Goal: Task Accomplishment & Management: Complete application form

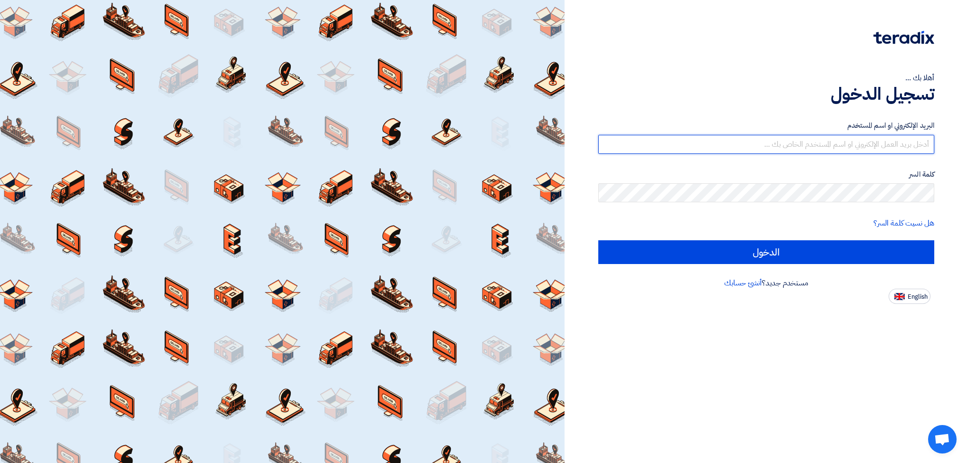
click at [840, 140] on input "text" at bounding box center [766, 144] width 336 height 19
type input "[EMAIL_ADDRESS][DOMAIN_NAME]"
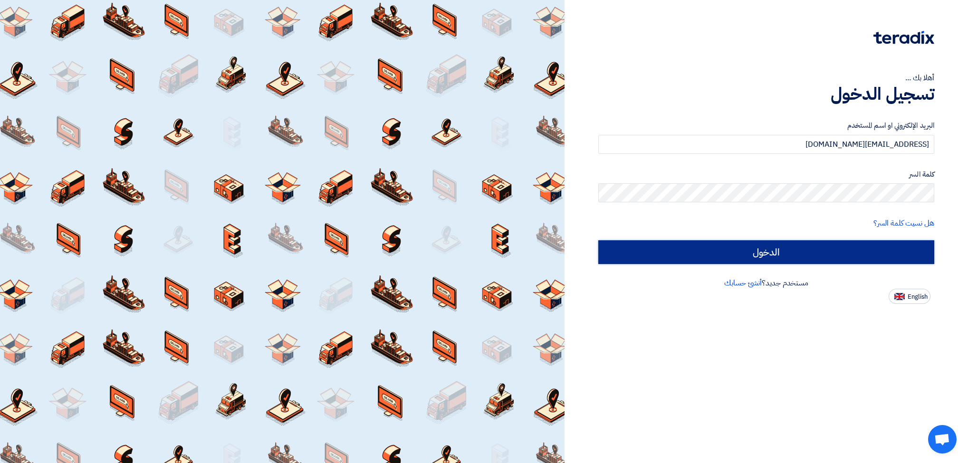
click at [784, 254] on input "الدخول" at bounding box center [766, 252] width 336 height 24
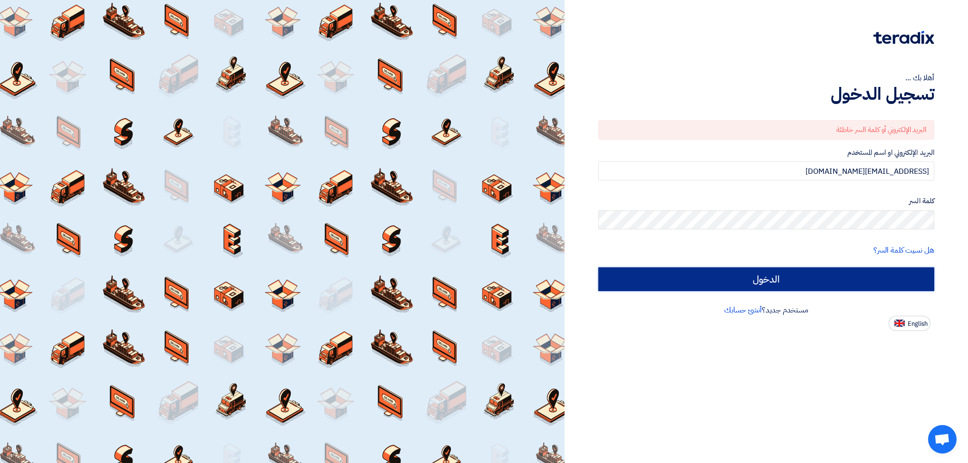
click at [796, 279] on input "الدخول" at bounding box center [766, 280] width 336 height 24
click at [825, 276] on input "الدخول" at bounding box center [766, 280] width 336 height 24
